Goal: Find specific page/section: Find specific page/section

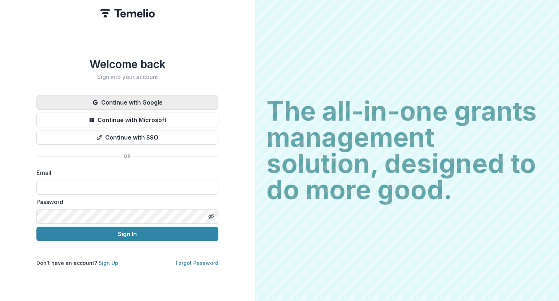
click at [124, 101] on button "Continue with Google" at bounding box center [127, 102] width 182 height 15
